Goal: Information Seeking & Learning: Learn about a topic

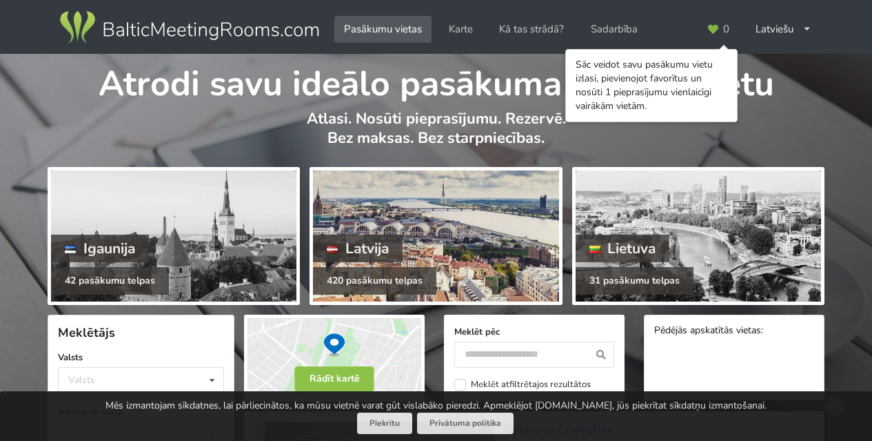
scroll to position [104, 0]
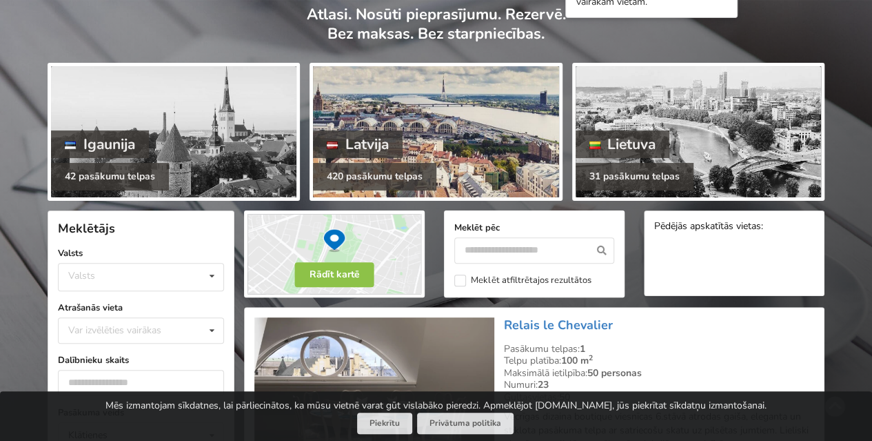
click at [379, 148] on div "Latvija" at bounding box center [358, 144] width 90 height 28
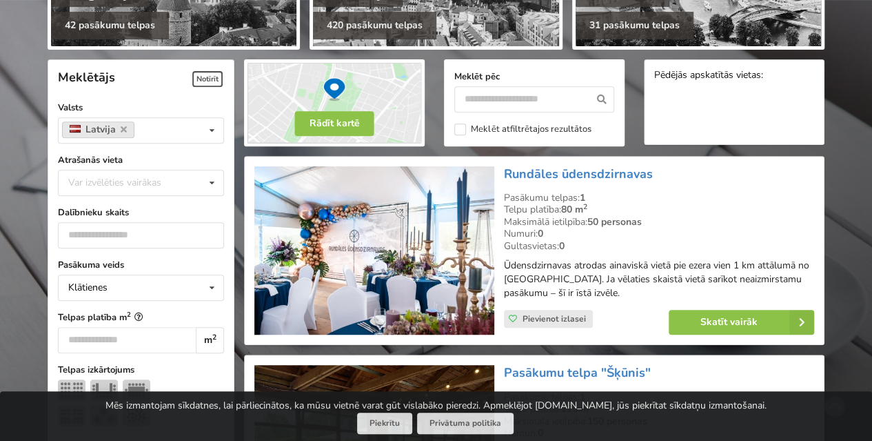
scroll to position [258, 0]
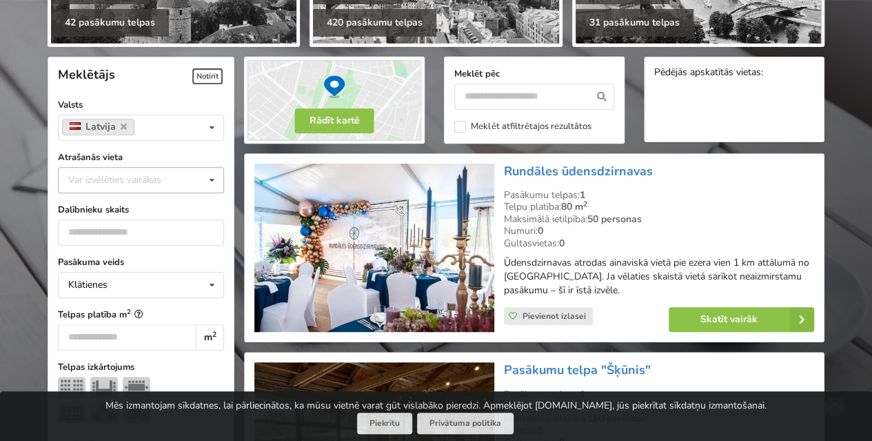
click at [200, 170] on div "Var izvēlēties vairākas Pārdaugava Teika Apšuciems Jūrkalne Mārupes novads Rīga…" at bounding box center [141, 180] width 166 height 26
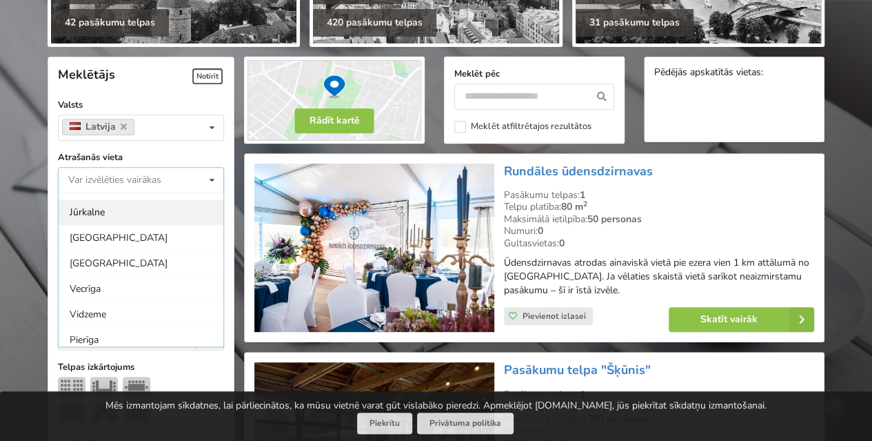
scroll to position [79, 0]
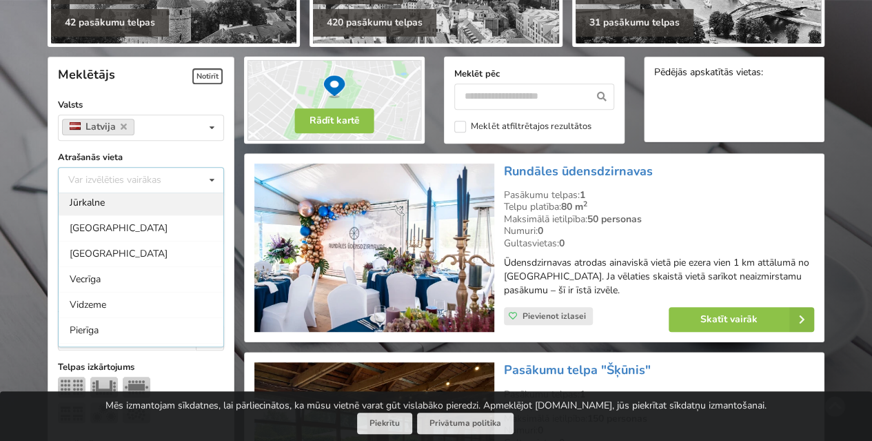
click at [157, 270] on div "Vecrīga" at bounding box center [141, 279] width 165 height 26
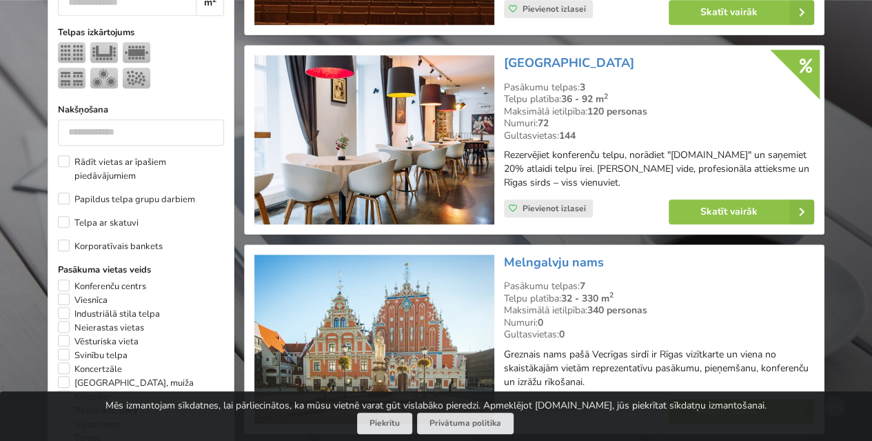
scroll to position [589, 0]
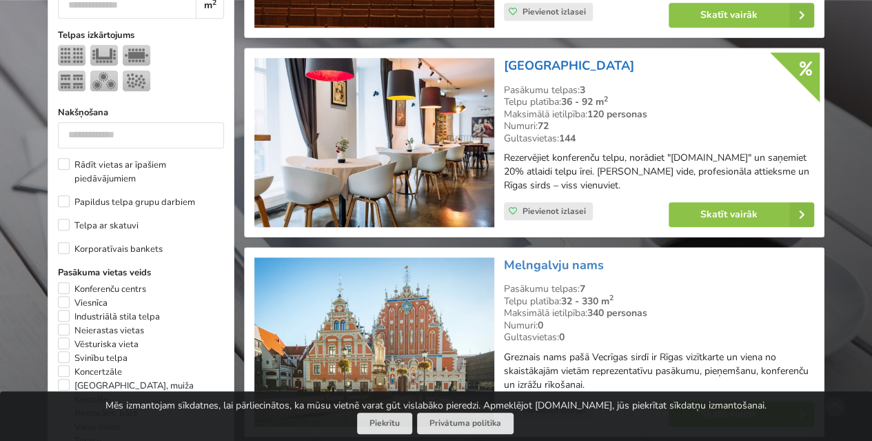
drag, startPoint x: 623, startPoint y: 66, endPoint x: 506, endPoint y: 64, distance: 116.5
click at [506, 64] on h3 "[GEOGRAPHIC_DATA]" at bounding box center [659, 66] width 310 height 16
copy link "[GEOGRAPHIC_DATA]"
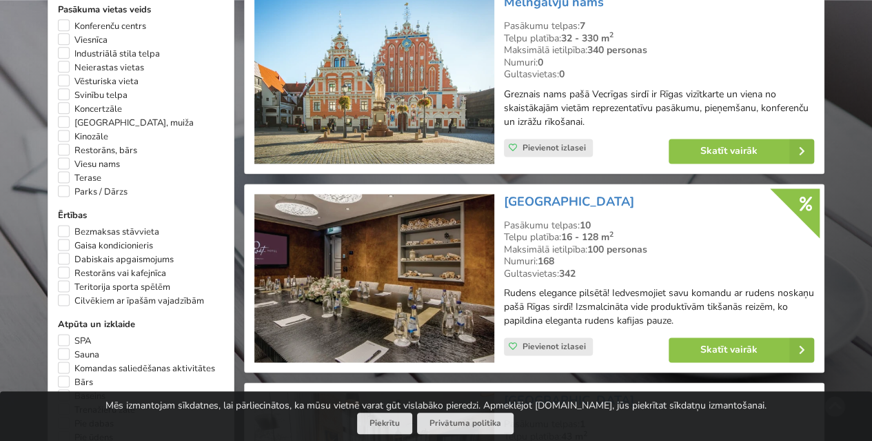
scroll to position [853, 0]
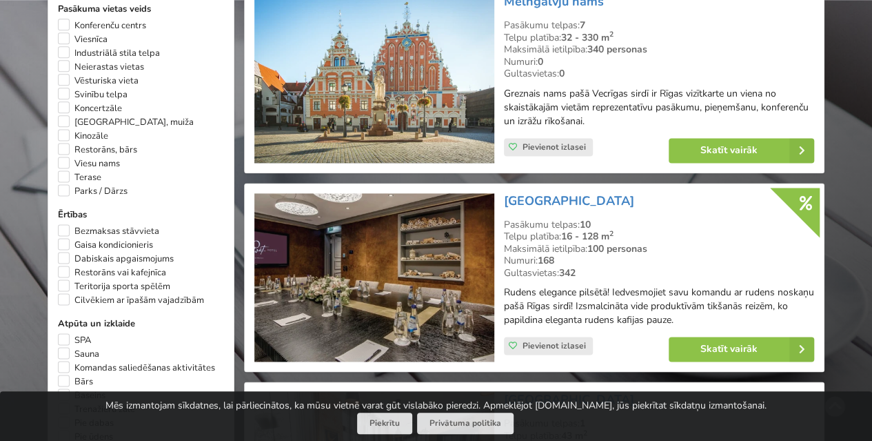
click at [419, 342] on img at bounding box center [373, 277] width 239 height 169
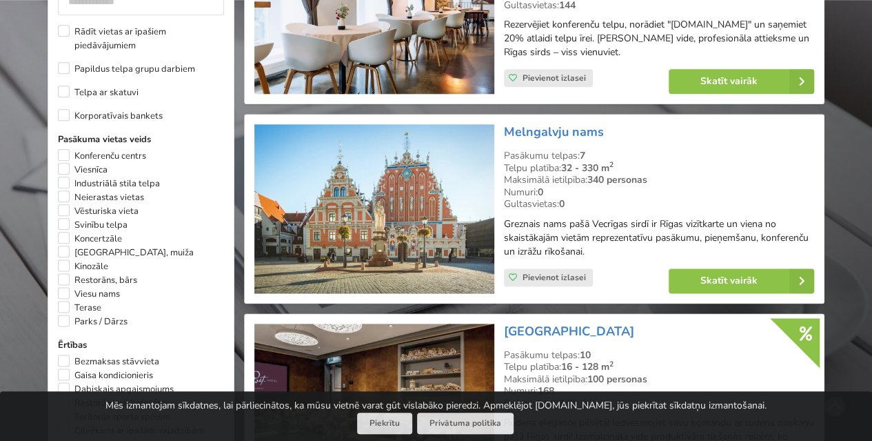
scroll to position [720, 0]
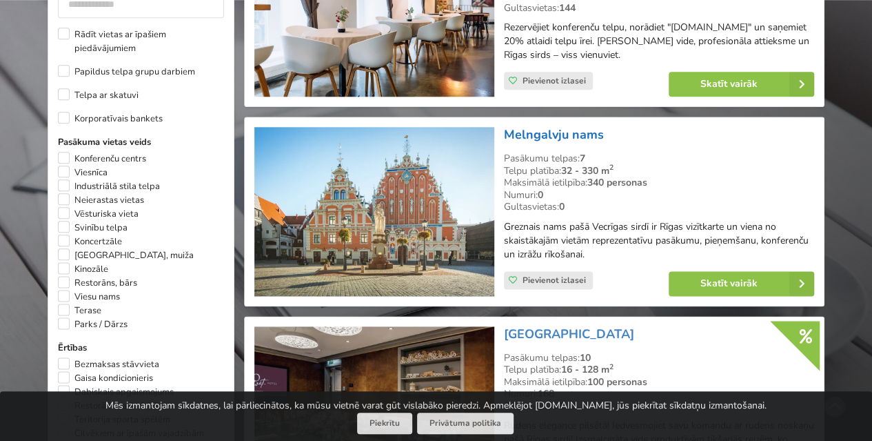
click at [563, 134] on link "Melngalvju nams" at bounding box center [554, 134] width 100 height 17
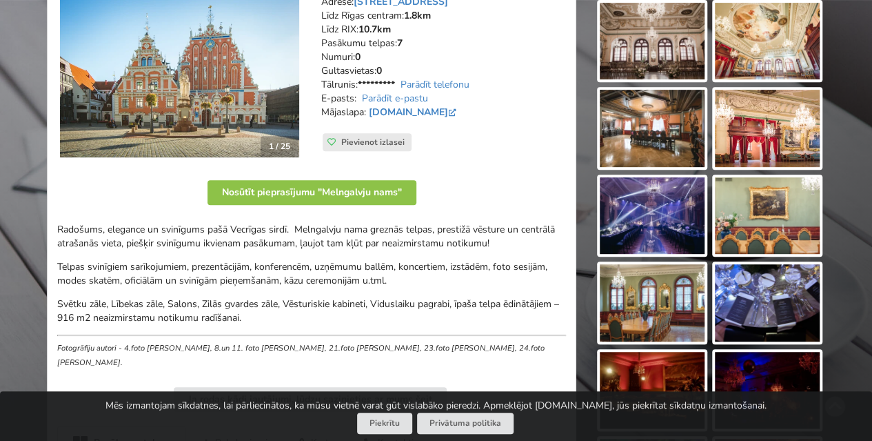
scroll to position [253, 0]
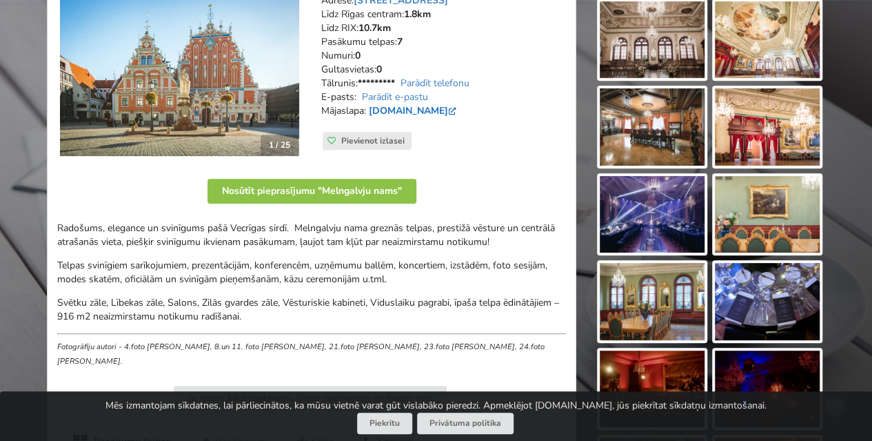
click at [445, 112] on link "www.melngalvjunams.lv" at bounding box center [414, 110] width 90 height 13
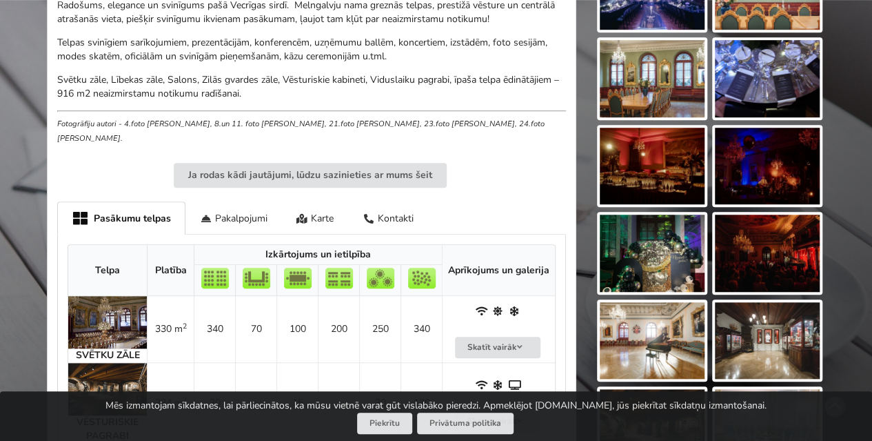
scroll to position [472, 0]
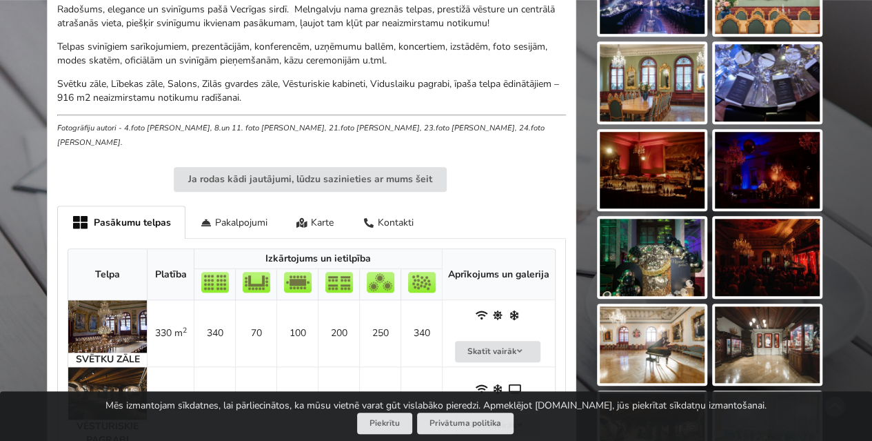
click at [756, 233] on img at bounding box center [767, 257] width 105 height 77
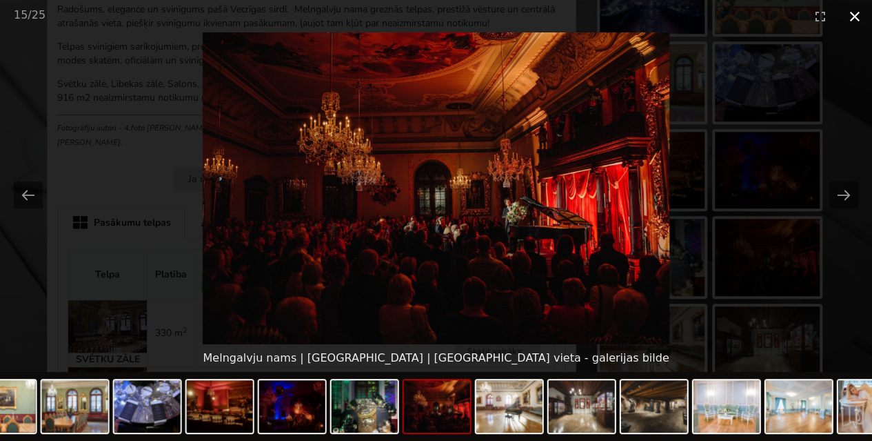
click at [851, 19] on button "Close gallery" at bounding box center [855, 16] width 34 height 32
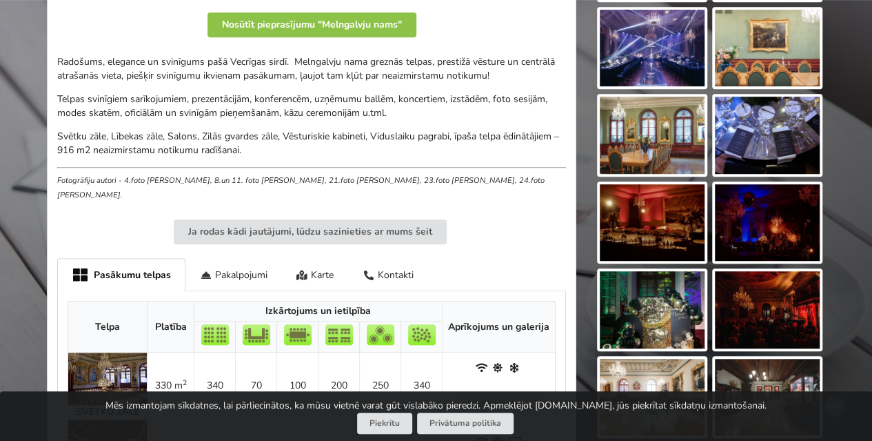
scroll to position [383, 0]
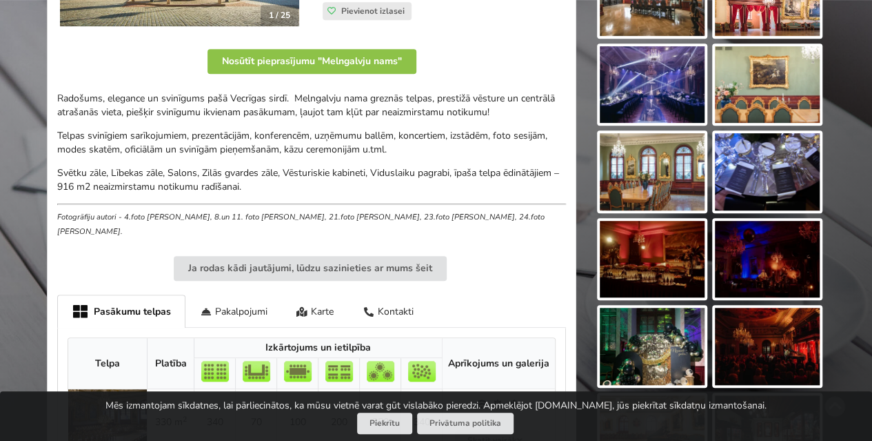
click at [667, 242] on img at bounding box center [652, 259] width 105 height 77
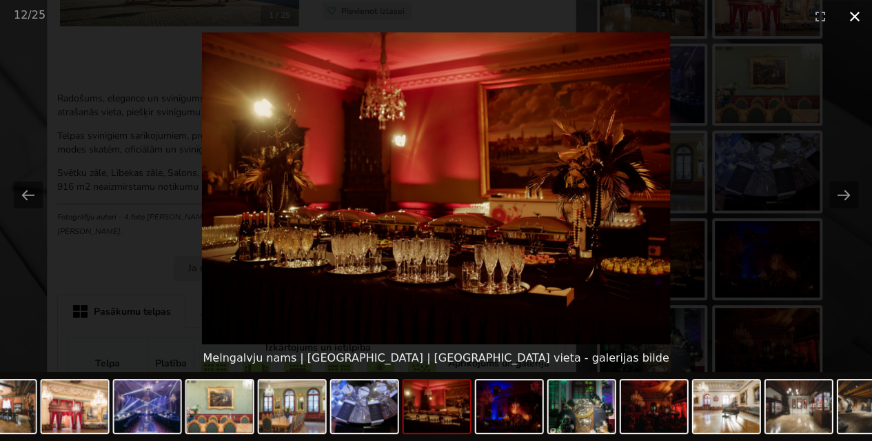
click at [854, 17] on button "Close gallery" at bounding box center [855, 16] width 34 height 32
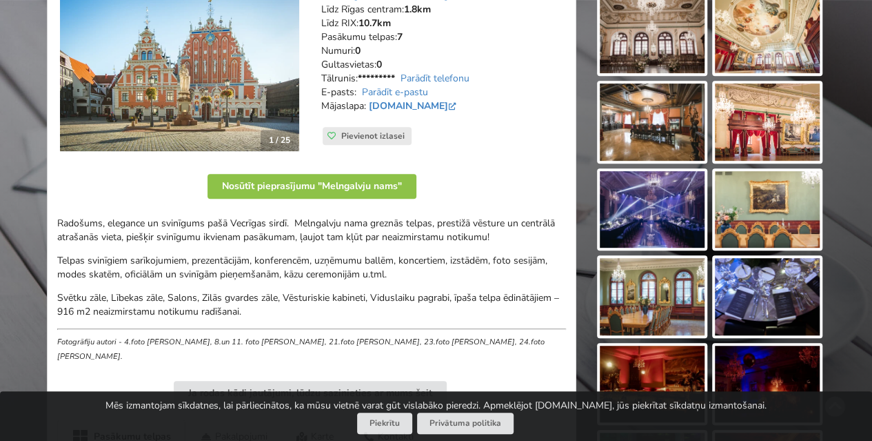
scroll to position [241, 0]
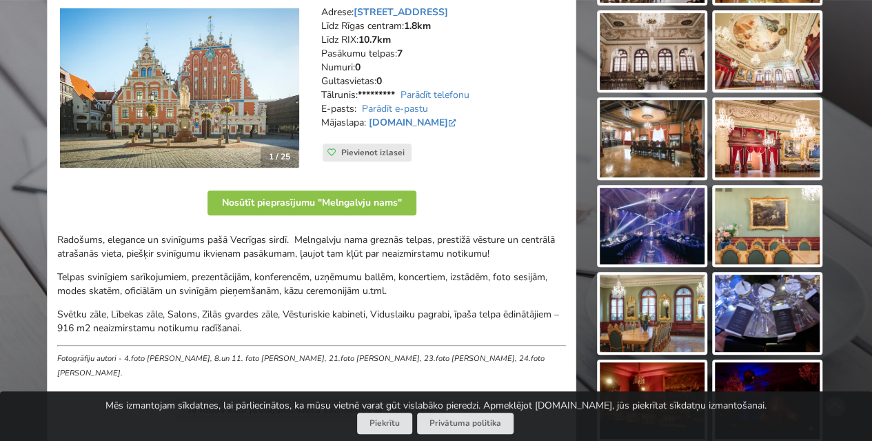
click at [665, 217] on img at bounding box center [652, 226] width 105 height 77
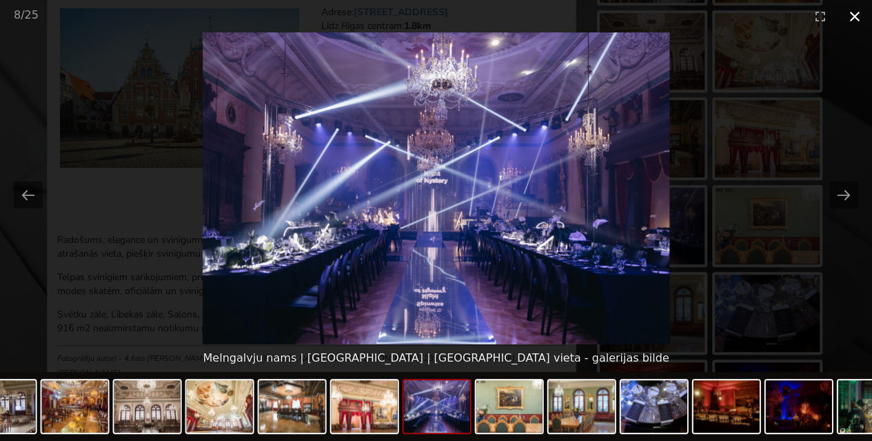
click at [847, 14] on button "Close gallery" at bounding box center [855, 16] width 34 height 32
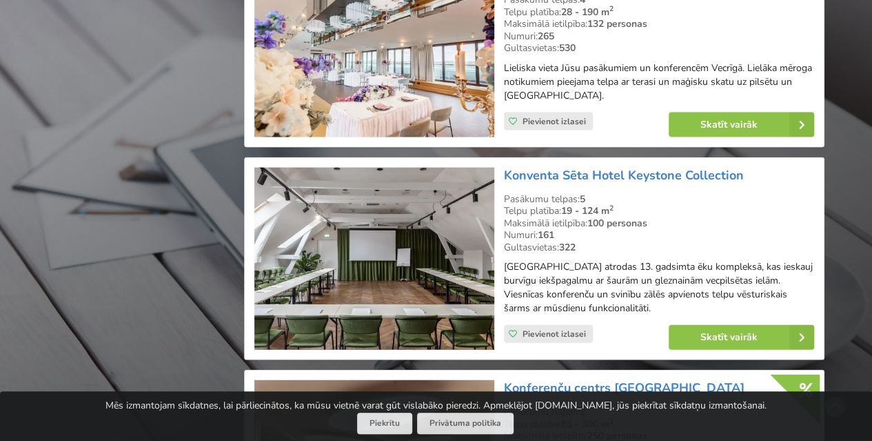
scroll to position [1489, 0]
click at [623, 167] on link "Konventa Sēta Hotel Keystone Collection" at bounding box center [624, 175] width 240 height 17
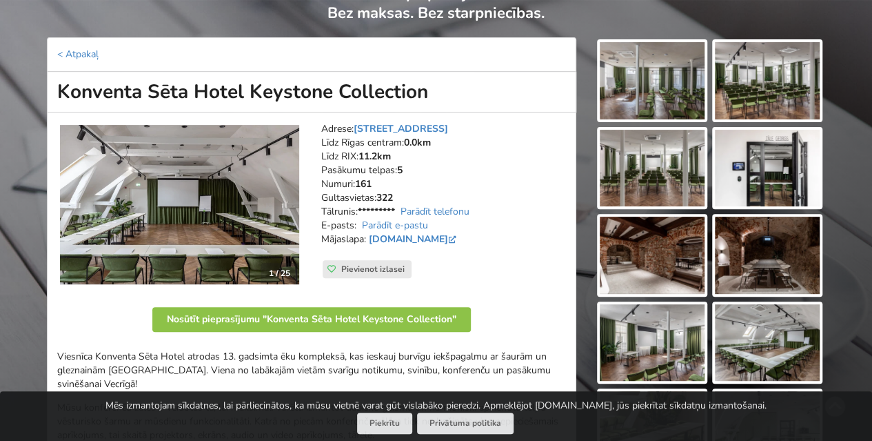
scroll to position [124, 0]
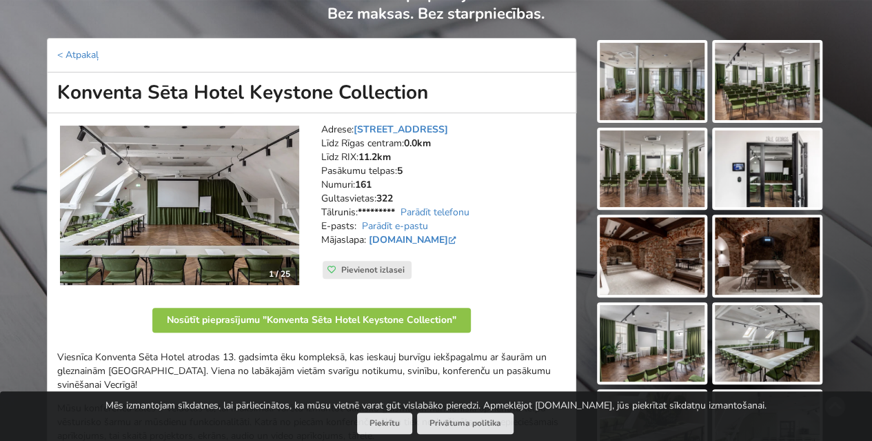
click at [754, 95] on img at bounding box center [767, 81] width 105 height 77
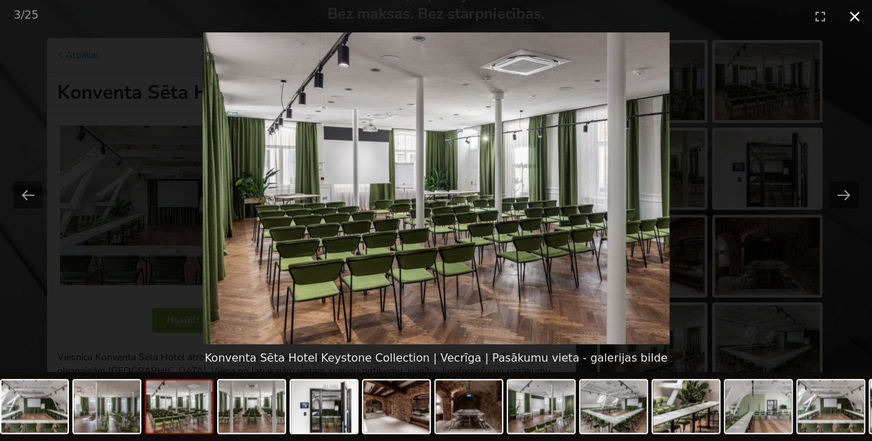
click at [858, 21] on button "Close gallery" at bounding box center [855, 16] width 34 height 32
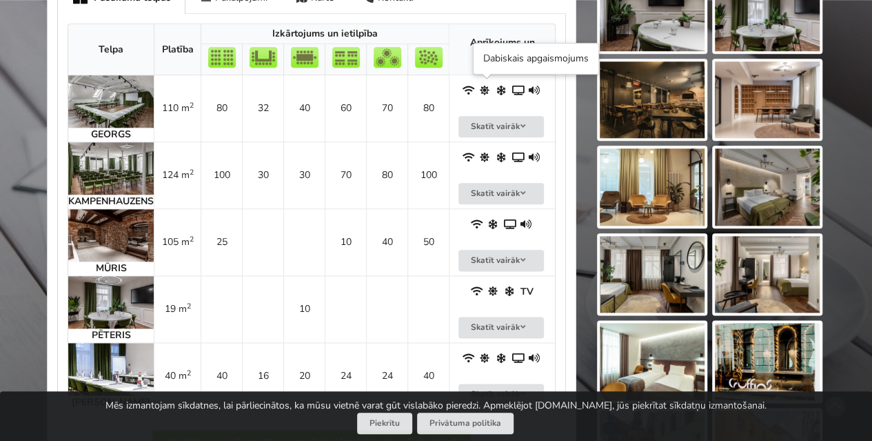
scroll to position [717, 0]
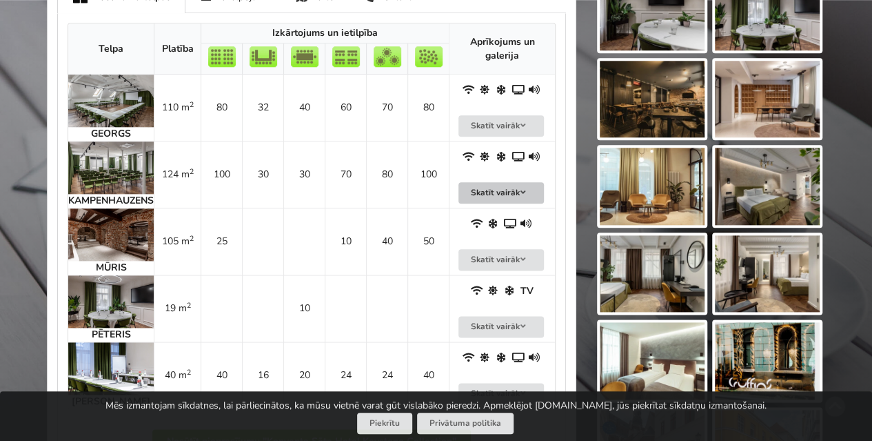
click at [505, 192] on button "Skatīt vairāk" at bounding box center [500, 192] width 85 height 21
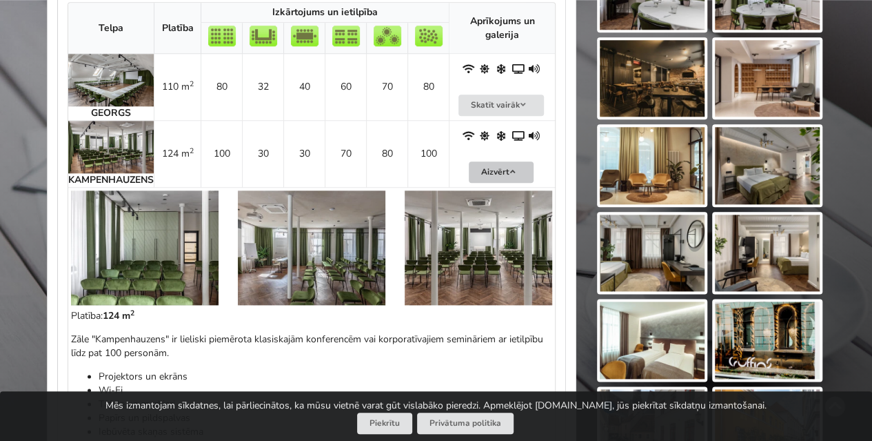
scroll to position [709, 0]
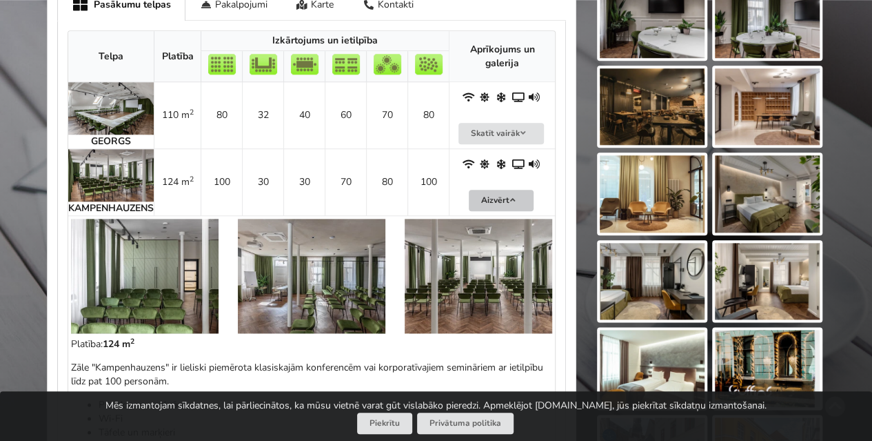
click at [503, 191] on button "Aizvērt" at bounding box center [501, 200] width 65 height 21
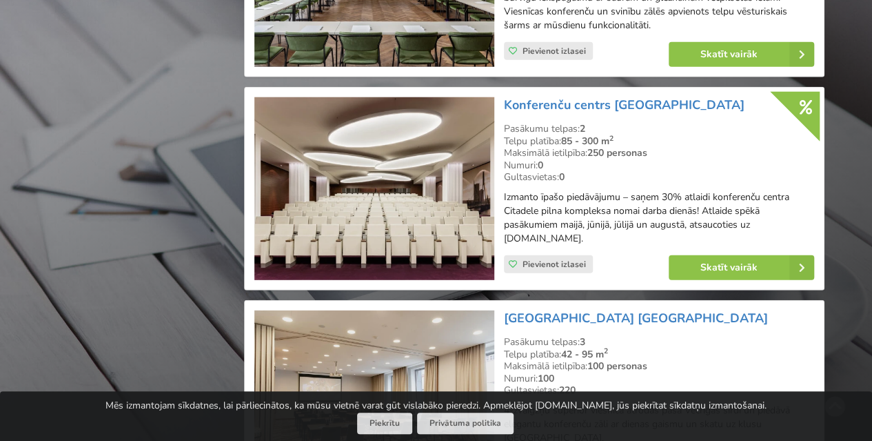
scroll to position [1773, 0]
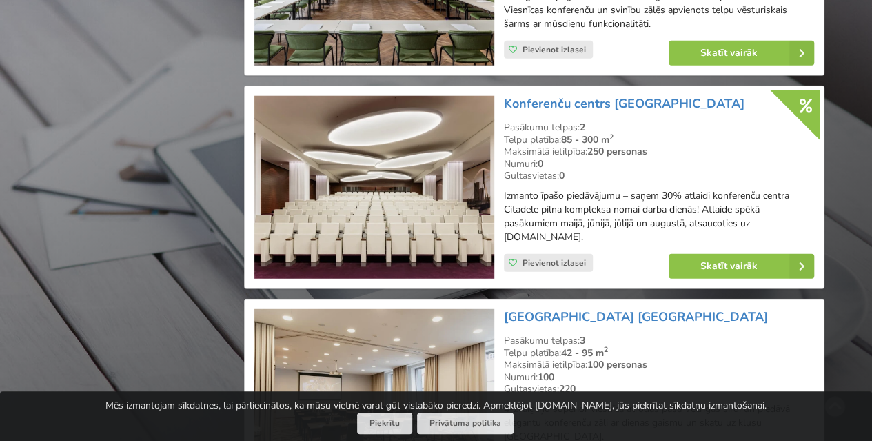
click at [444, 170] on img at bounding box center [373, 187] width 239 height 183
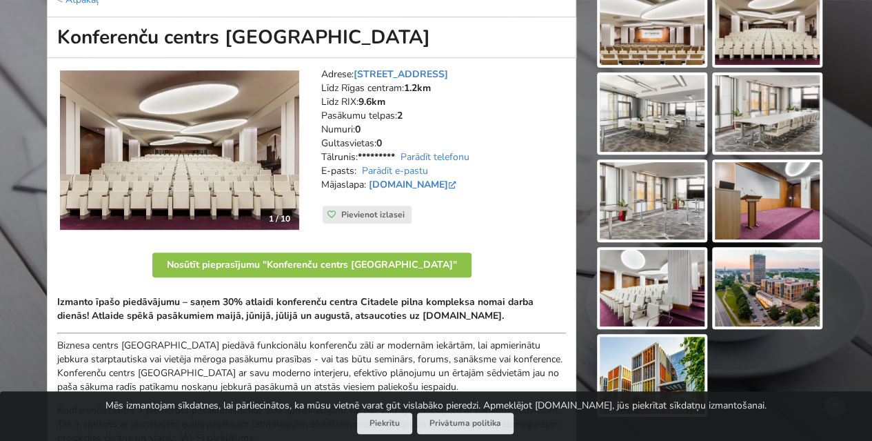
scroll to position [176, 0]
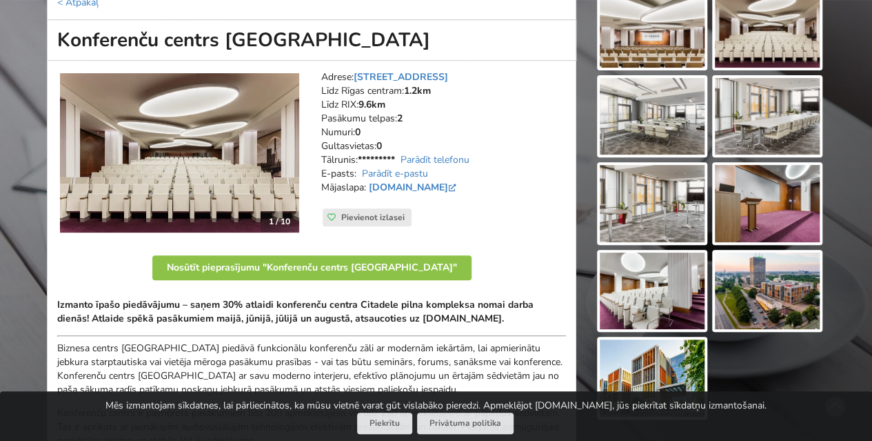
click at [744, 53] on img at bounding box center [767, 28] width 105 height 77
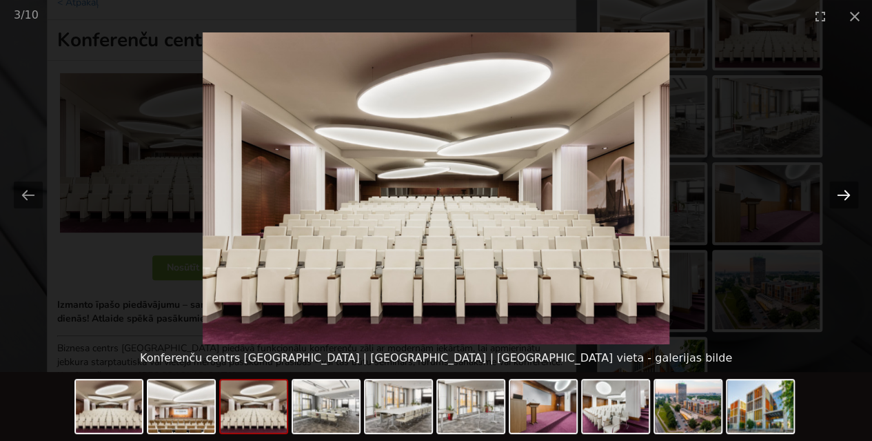
click at [844, 191] on button "Next slide" at bounding box center [843, 194] width 29 height 27
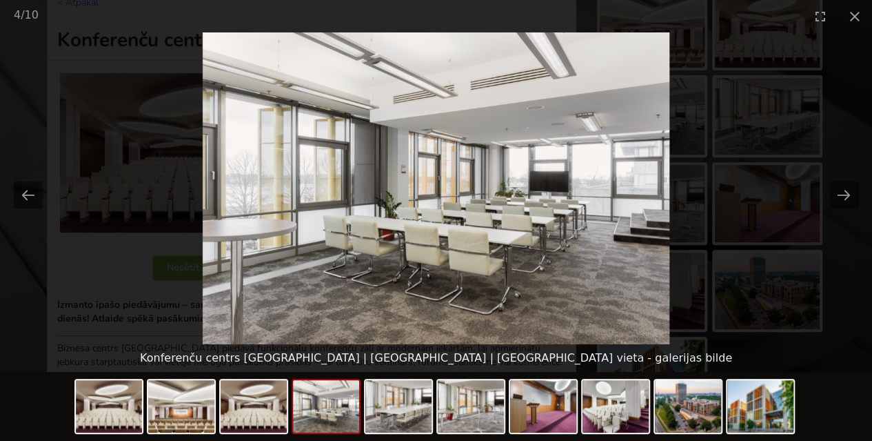
click at [825, 278] on picture at bounding box center [436, 188] width 872 height 312
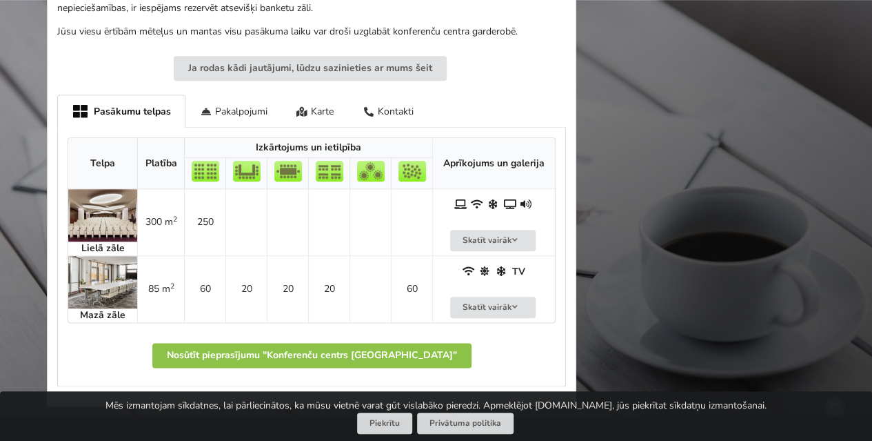
scroll to position [727, 0]
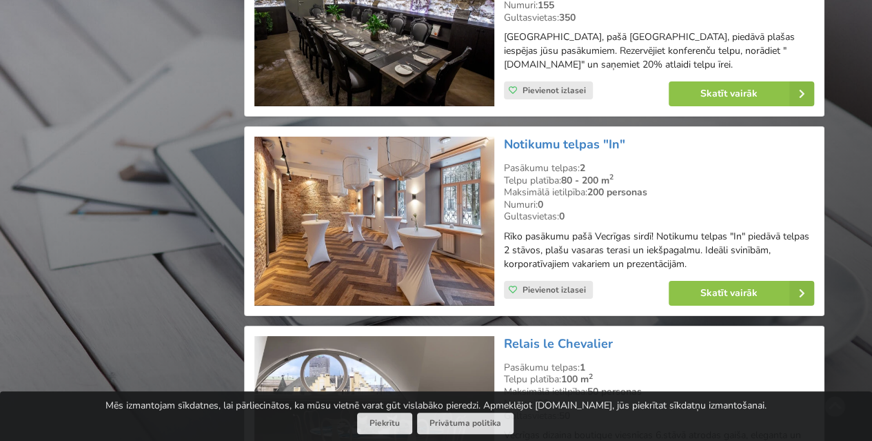
scroll to position [2639, 0]
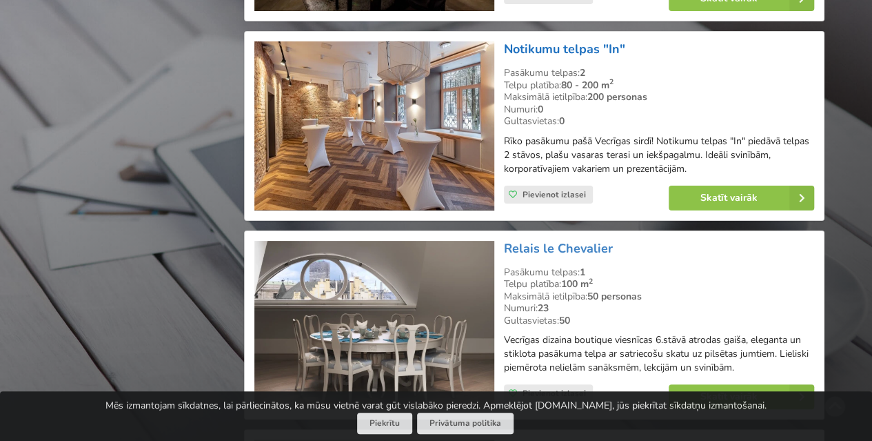
click at [600, 41] on link "Notikumu telpas "In"" at bounding box center [564, 49] width 121 height 17
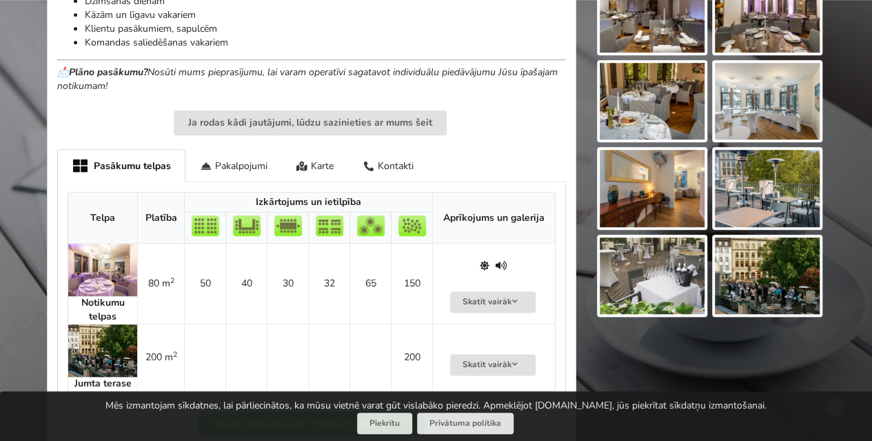
scroll to position [730, 0]
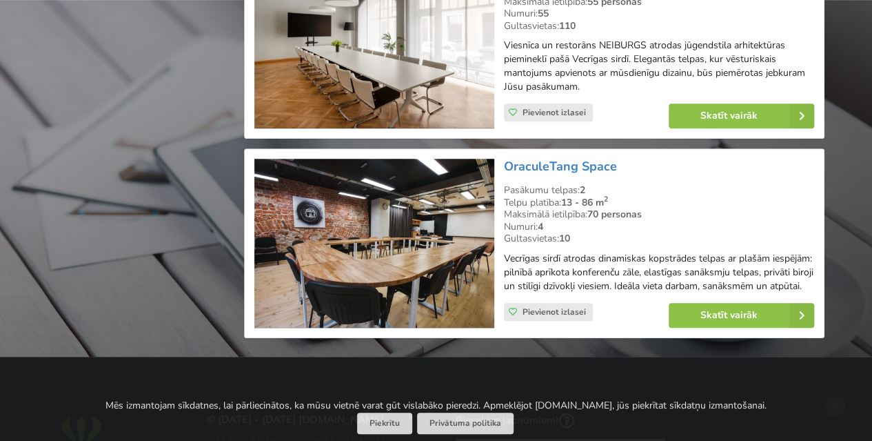
scroll to position [3162, 0]
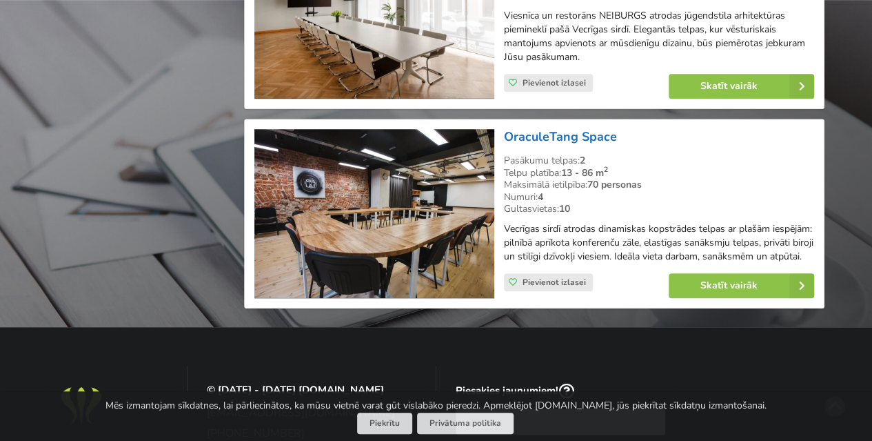
click at [535, 128] on link "OraculeTang Space" at bounding box center [560, 136] width 113 height 17
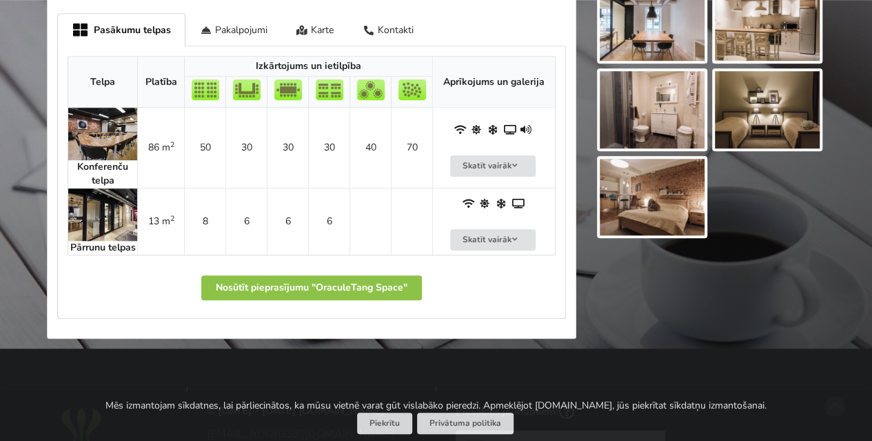
scroll to position [620, 0]
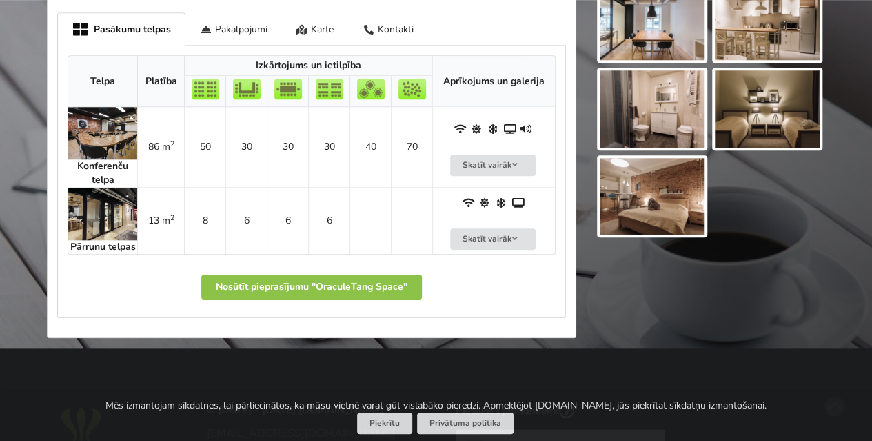
click at [128, 143] on img at bounding box center [102, 133] width 69 height 52
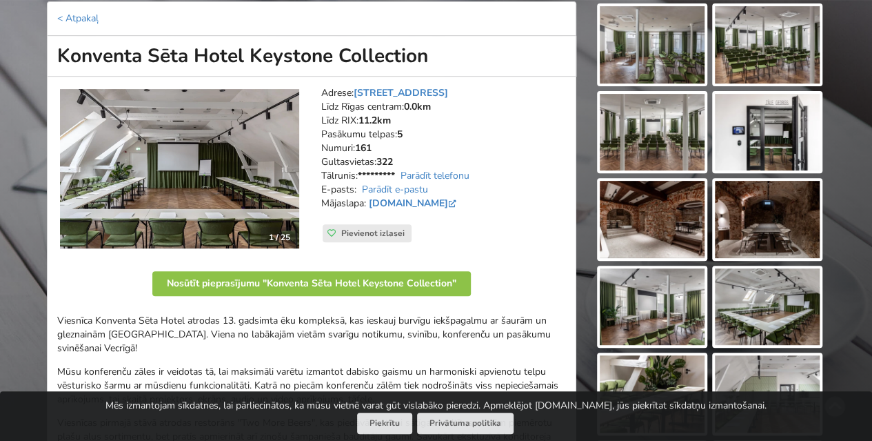
scroll to position [160, 0]
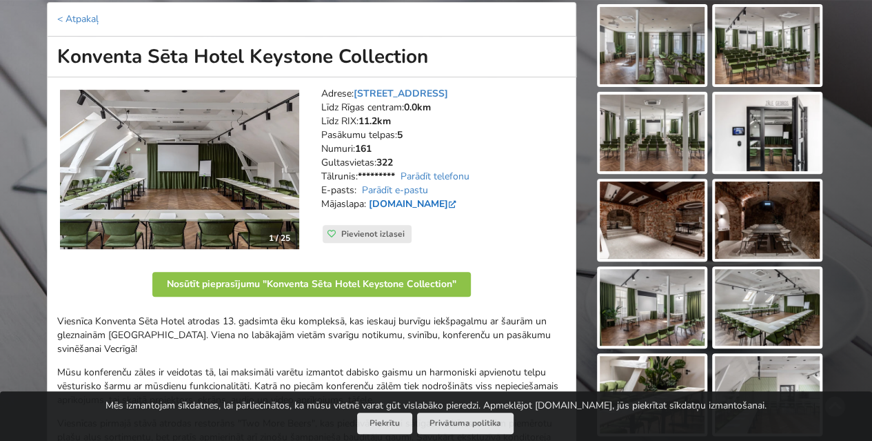
click at [438, 206] on link "[DOMAIN_NAME]" at bounding box center [414, 203] width 90 height 13
